Goal: Navigation & Orientation: Go to known website

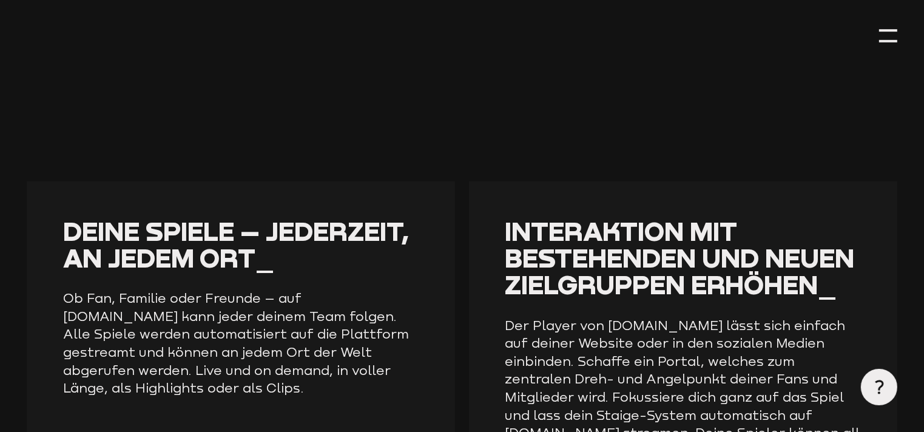
scroll to position [1638, 0]
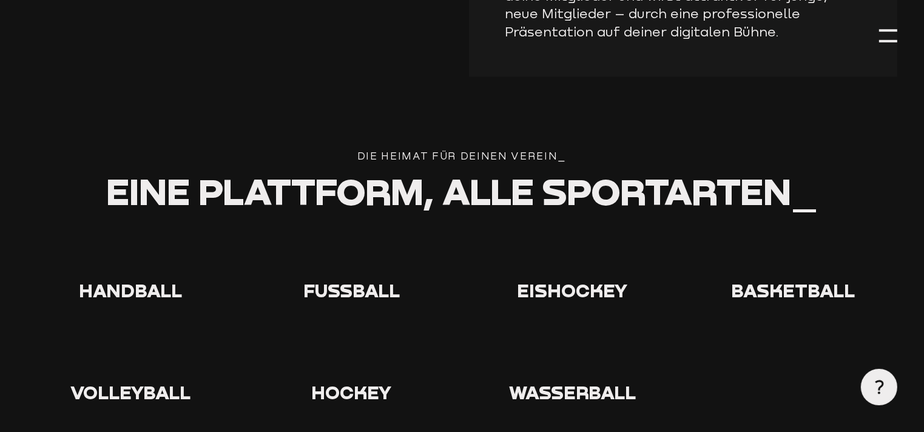
type input "0.8"
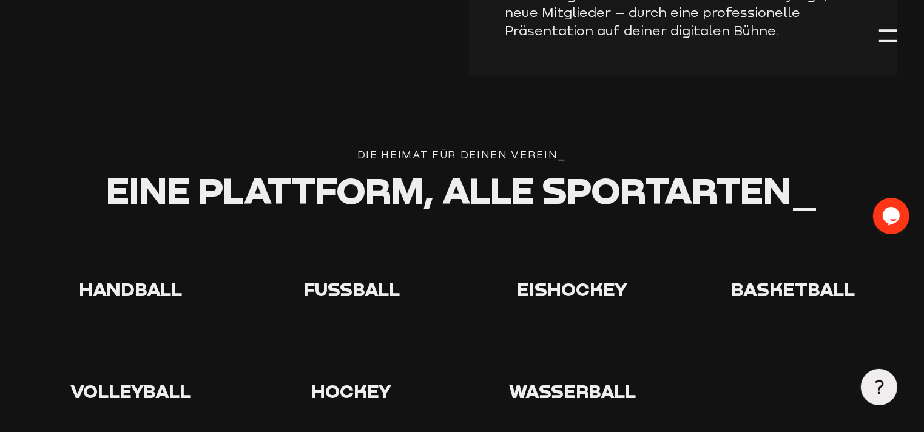
scroll to position [0, 0]
click at [342, 274] on icon at bounding box center [351, 254] width 39 height 39
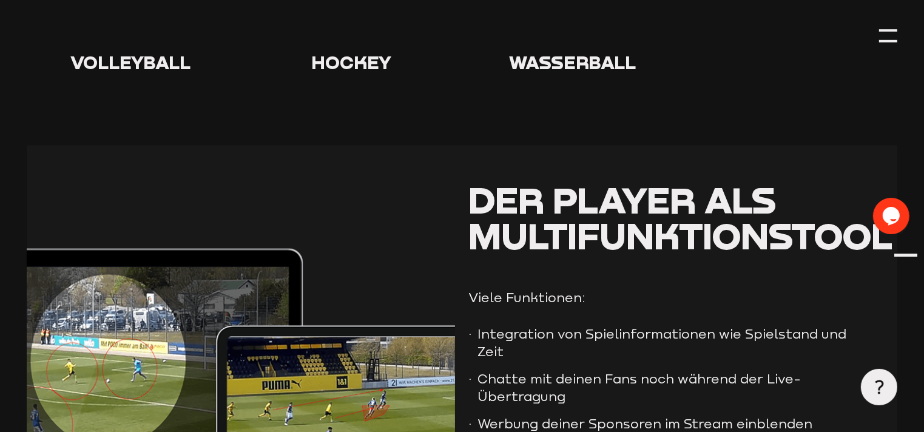
scroll to position [2306, 0]
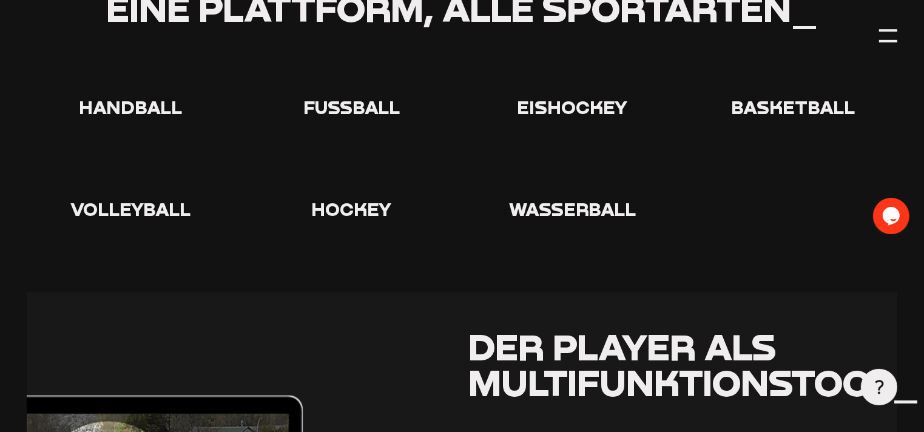
click at [348, 92] on icon at bounding box center [351, 72] width 39 height 39
click at [347, 92] on icon at bounding box center [351, 72] width 39 height 39
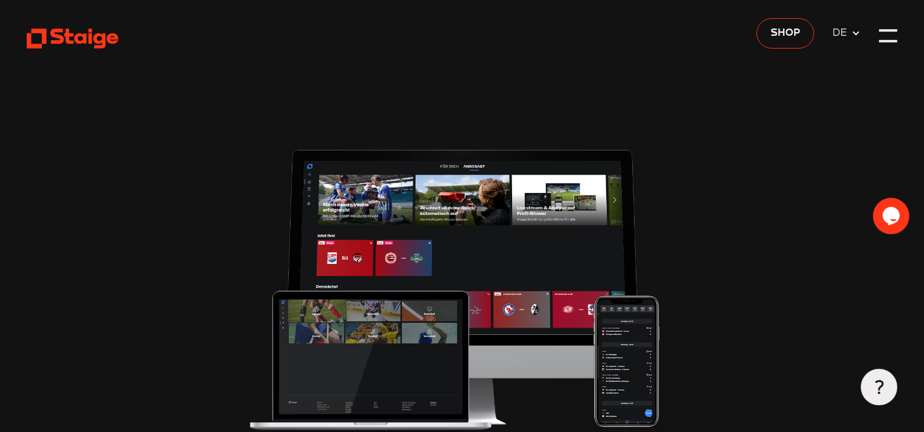
scroll to position [0, 0]
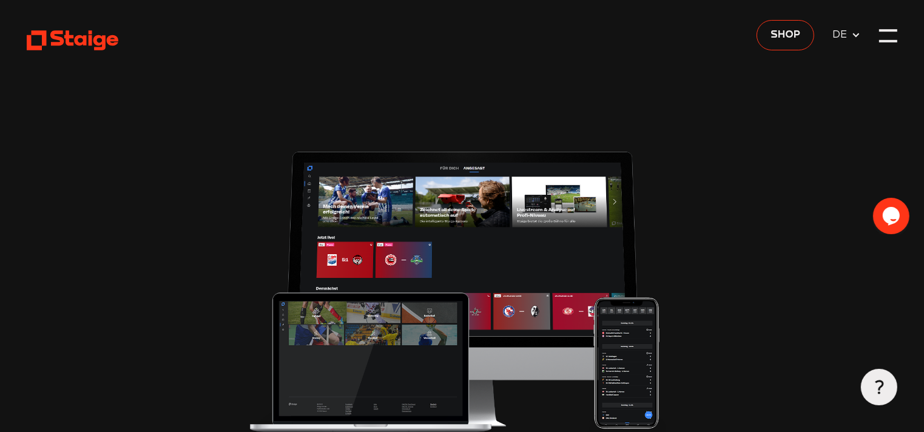
click at [60, 41] on icon at bounding box center [73, 40] width 92 height 22
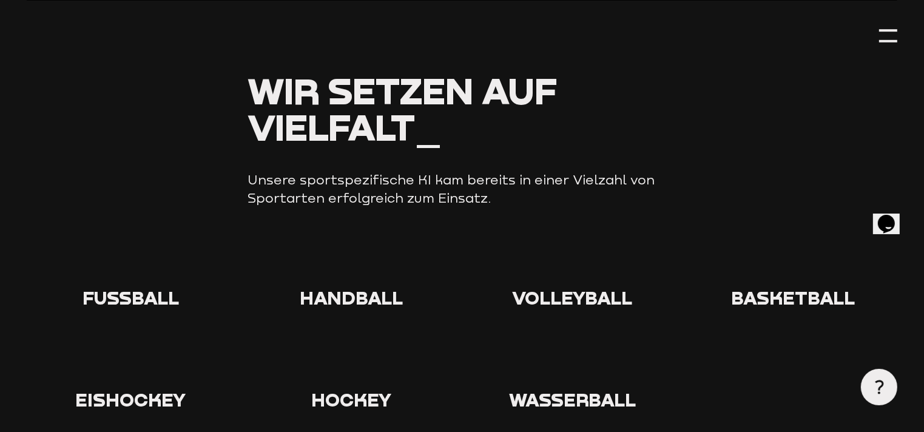
scroll to position [1214, 0]
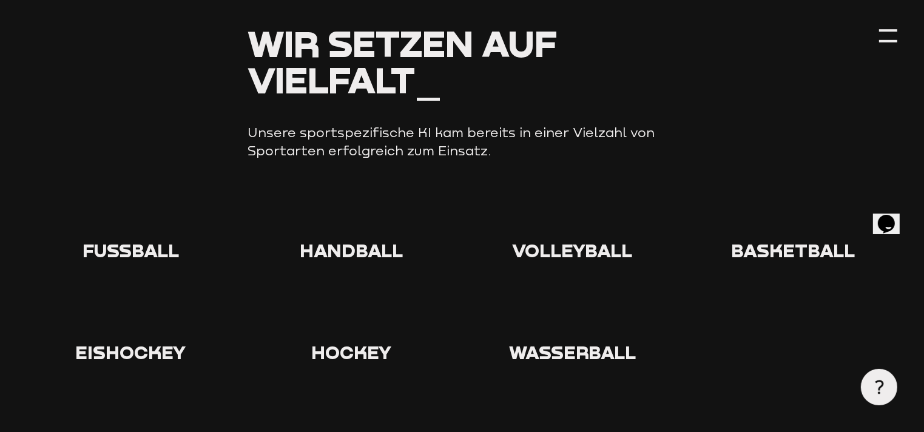
click at [131, 202] on icon at bounding box center [130, 215] width 39 height 39
click at [132, 203] on icon at bounding box center [130, 215] width 39 height 39
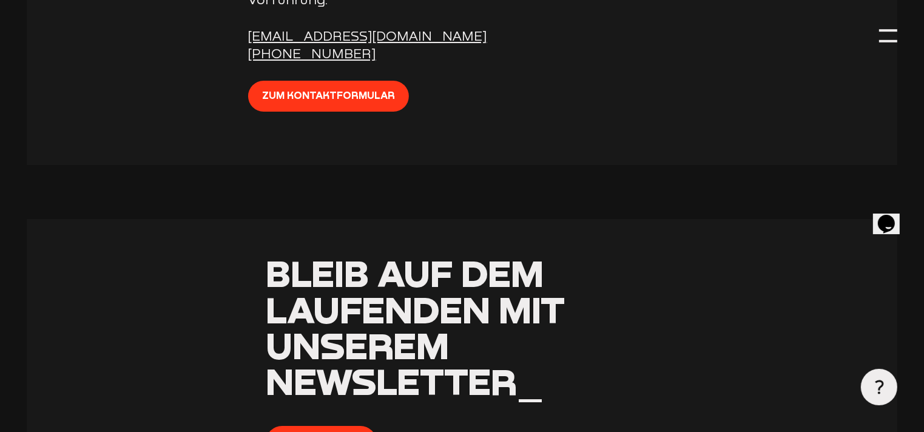
scroll to position [4409, 0]
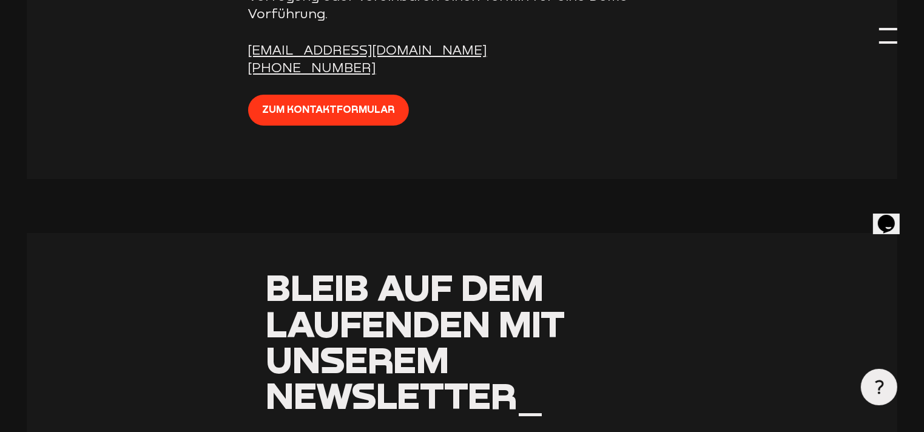
click at [886, 31] on div at bounding box center [888, 36] width 18 height 18
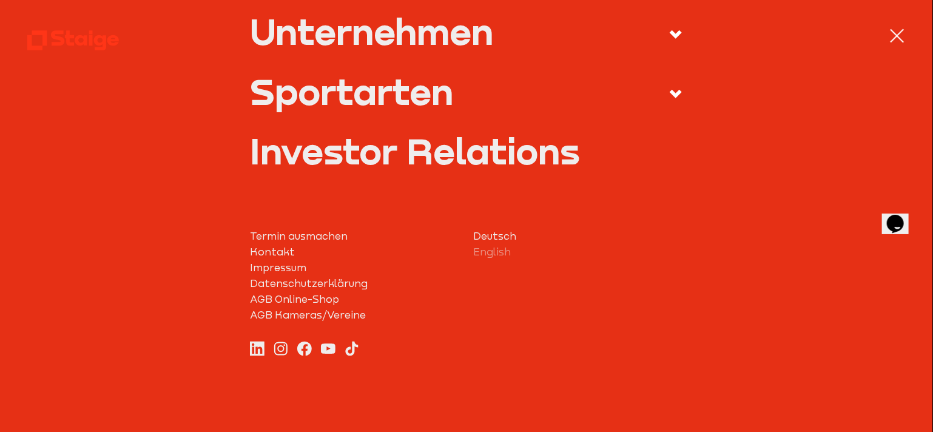
scroll to position [602, 0]
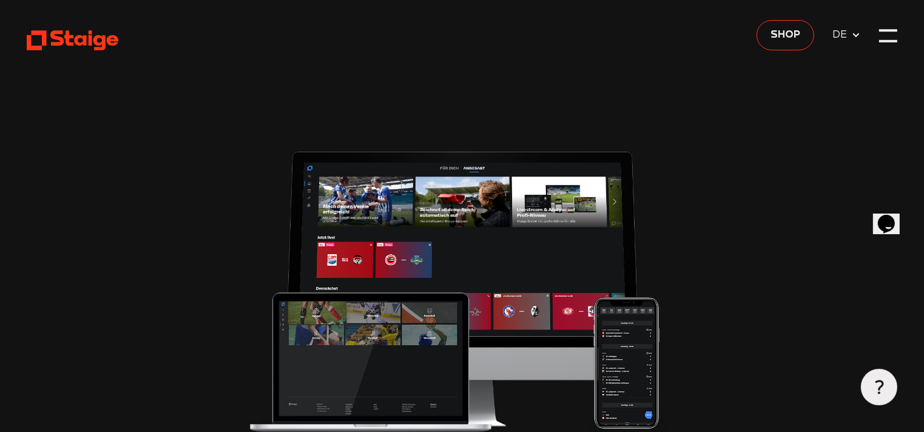
type input "0.8"
click at [780, 33] on span "Shop" at bounding box center [786, 35] width 30 height 16
click at [351, 215] on img at bounding box center [462, 289] width 428 height 290
type input "0.8"
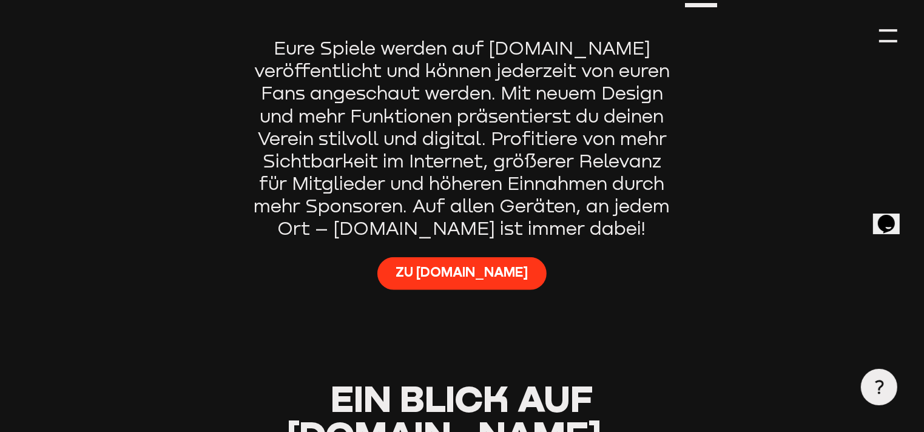
scroll to position [789, 0]
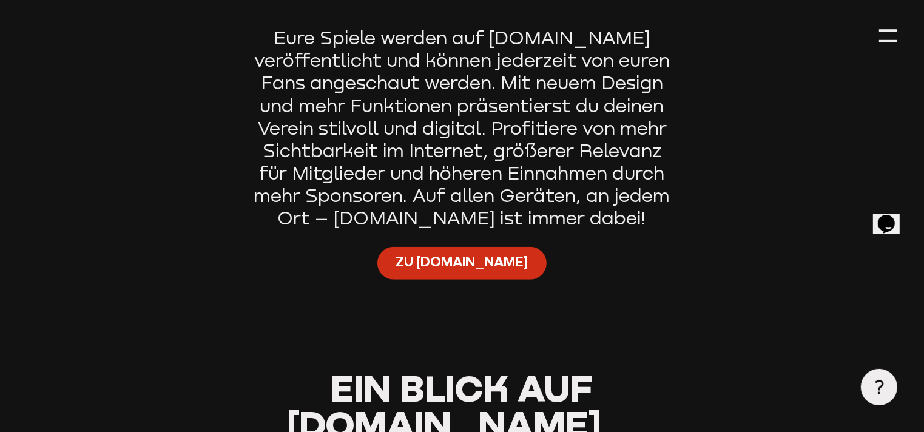
click at [468, 272] on span "Zu [DOMAIN_NAME]" at bounding box center [462, 263] width 132 height 18
